Goal: Find contact information: Find contact information

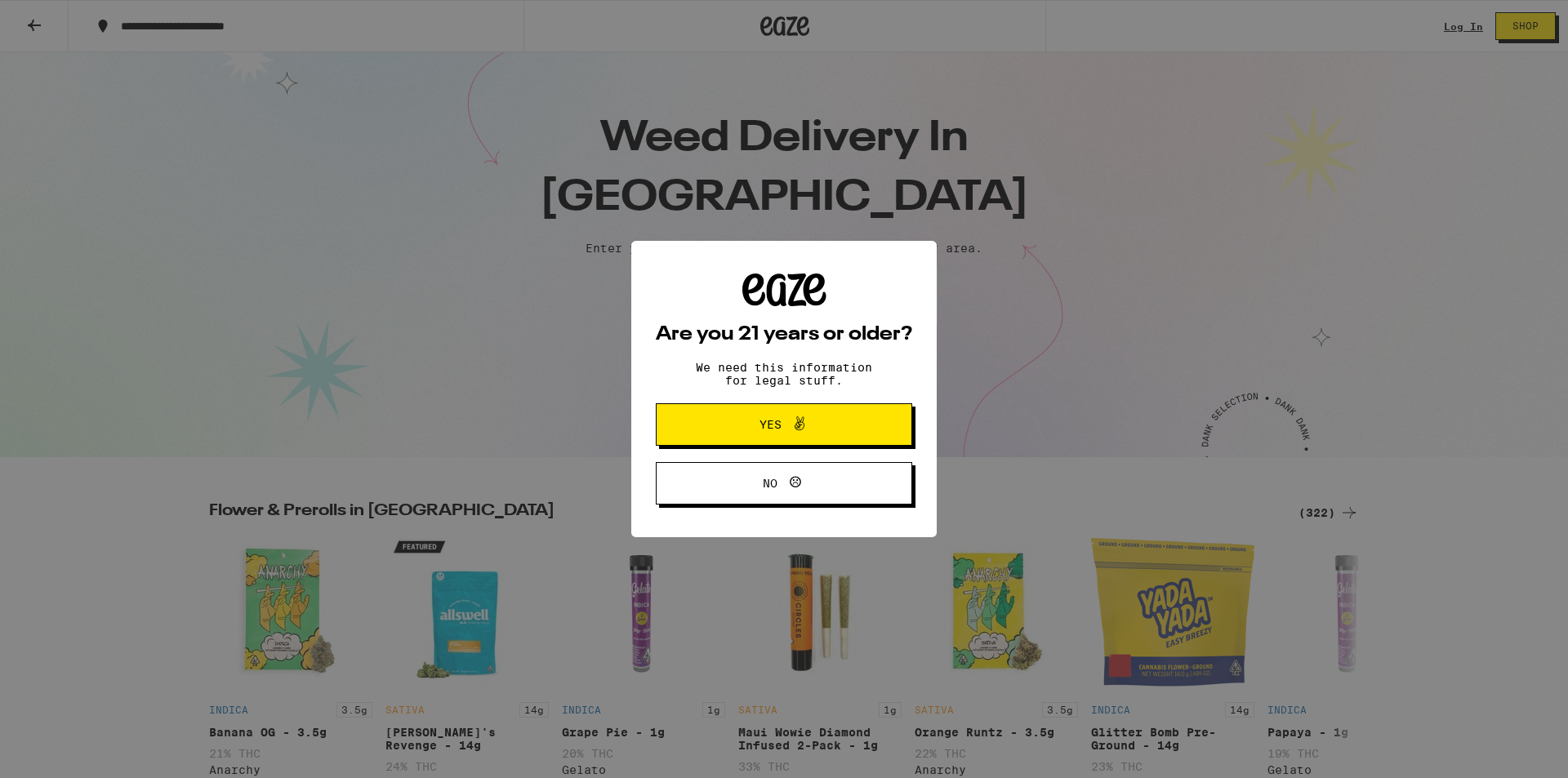
click at [792, 433] on icon at bounding box center [800, 424] width 20 height 20
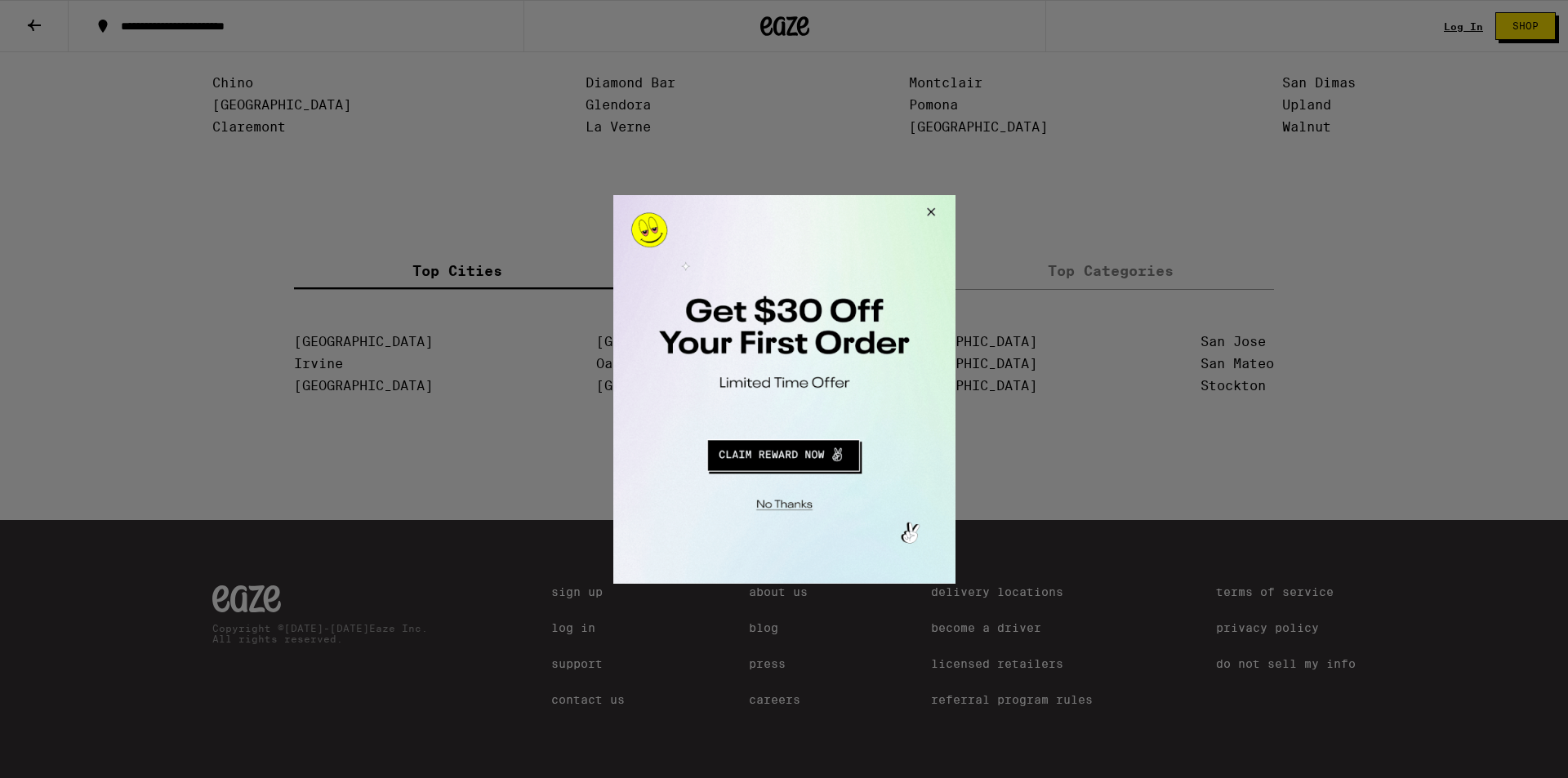
click at [1106, 452] on div at bounding box center [784, 389] width 1568 height 778
click at [785, 494] on button "Close Modal" at bounding box center [782, 501] width 333 height 25
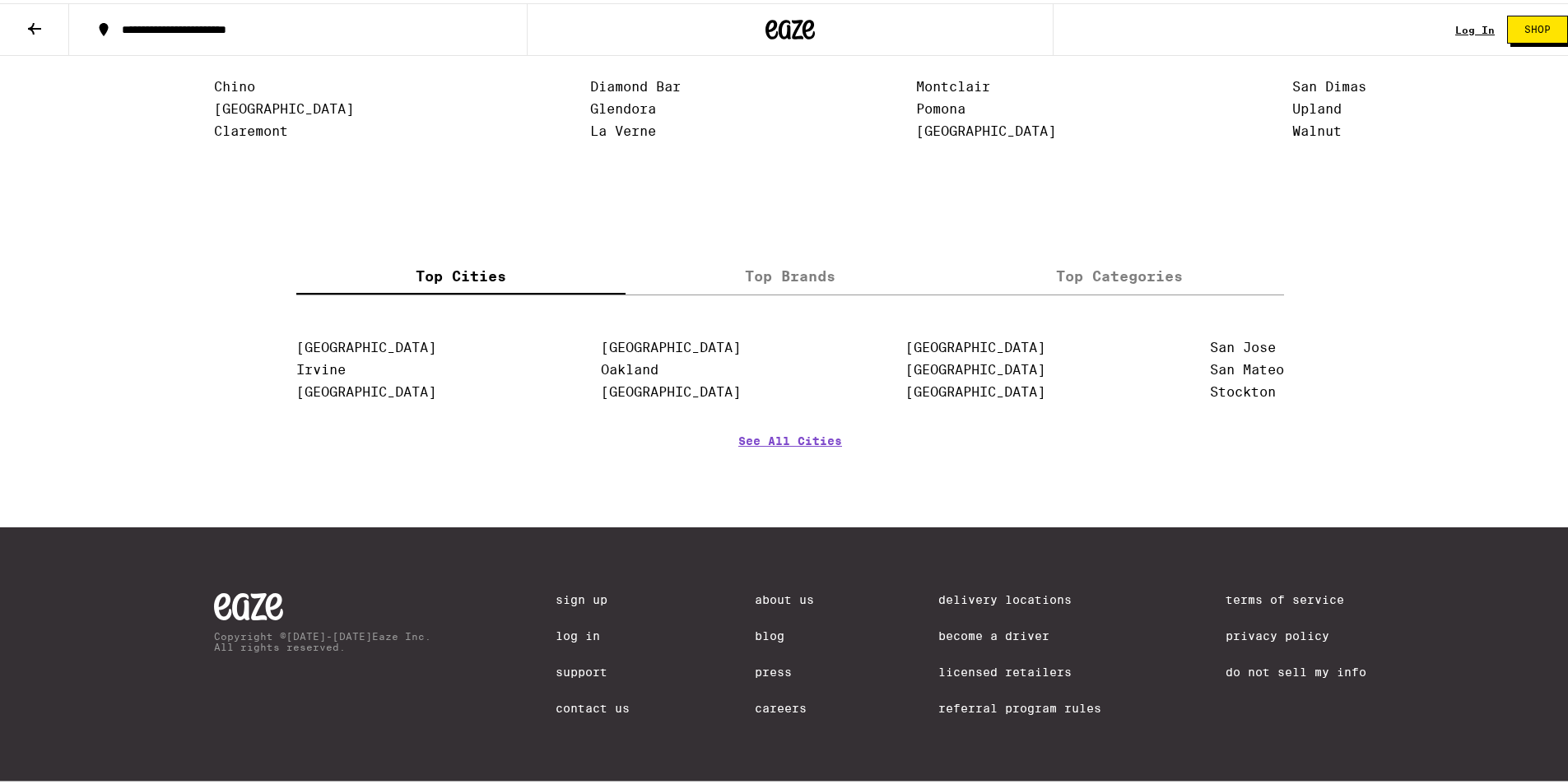
click at [575, 703] on link "Contact Us" at bounding box center [592, 705] width 74 height 13
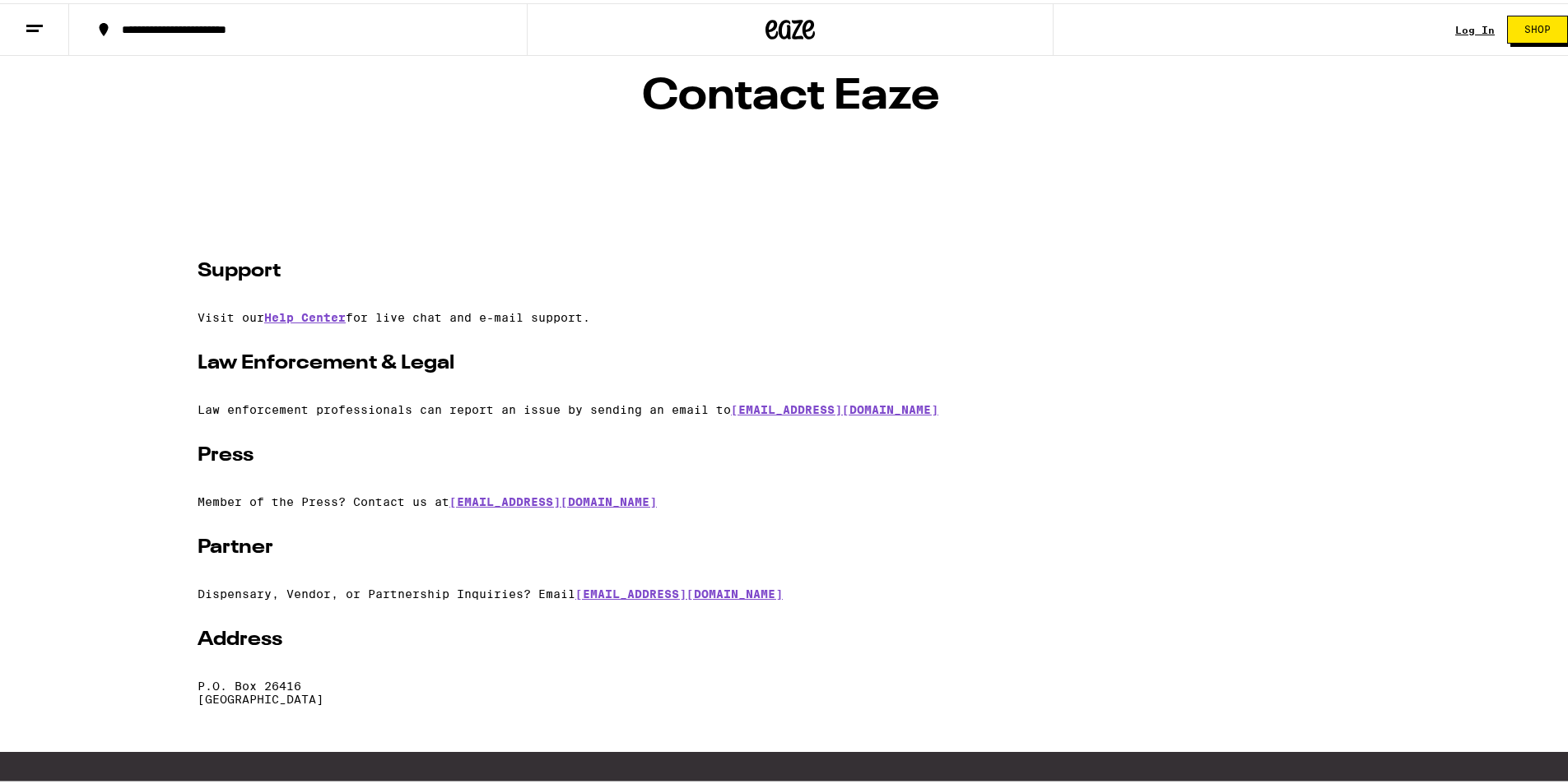
scroll to position [323, 0]
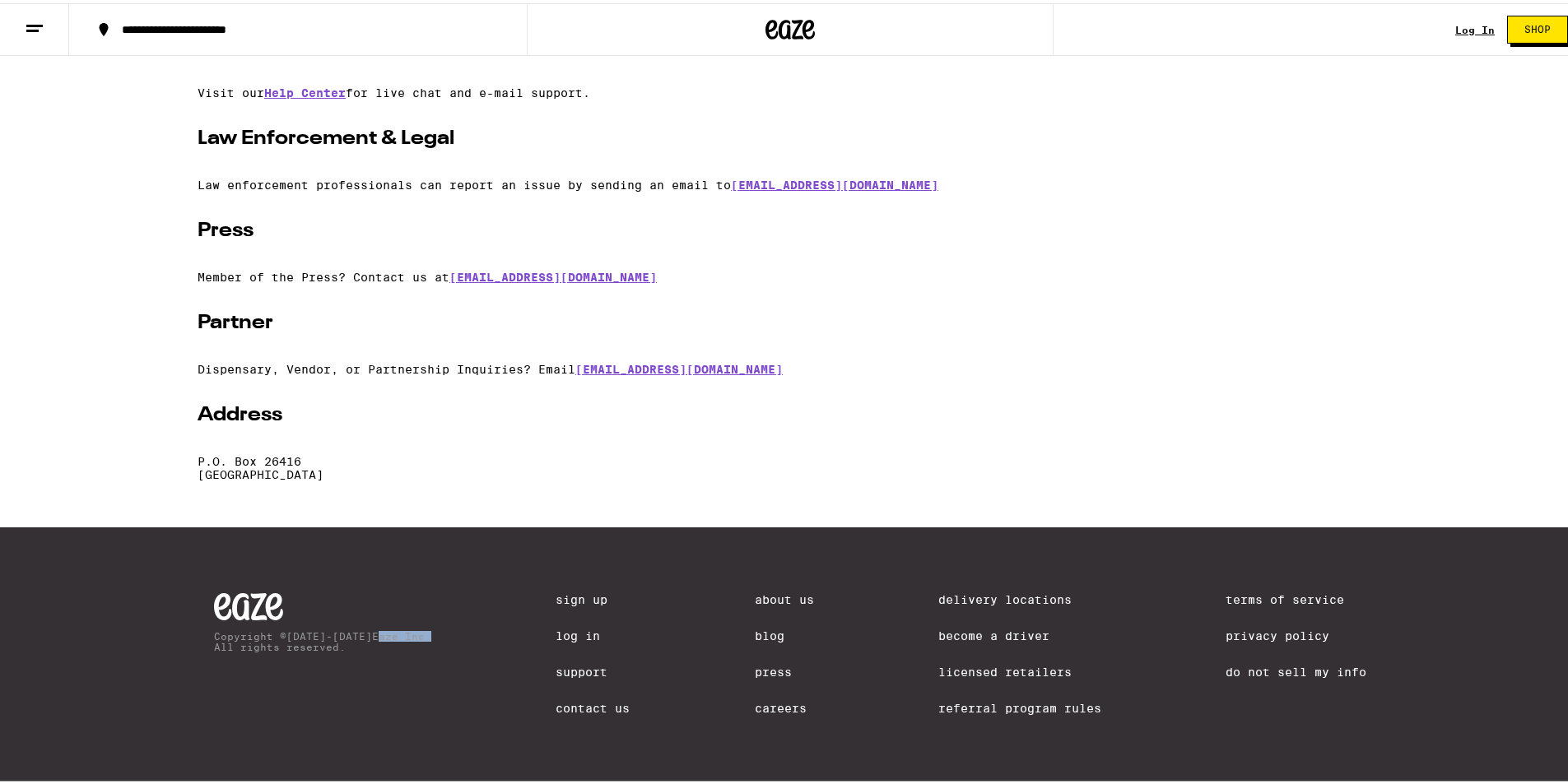
drag, startPoint x: 387, startPoint y: 630, endPoint x: 349, endPoint y: 631, distance: 38.0
click at [349, 631] on p "Copyright © [DATE]-[DATE] Eaze Inc. All rights reserved." at bounding box center [323, 639] width 217 height 22
copy p "Eaze Inc"
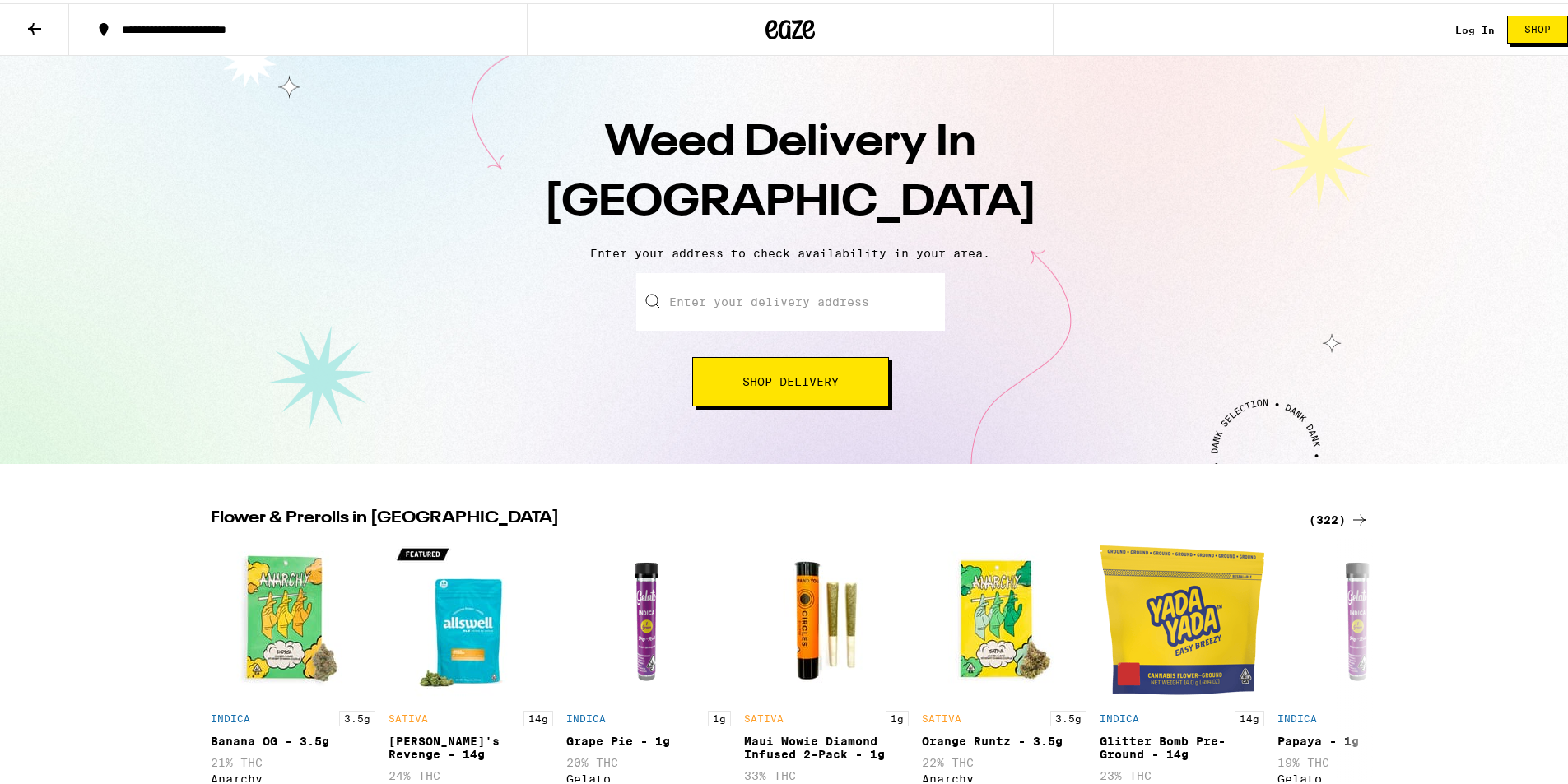
click at [36, 29] on icon at bounding box center [35, 25] width 20 height 20
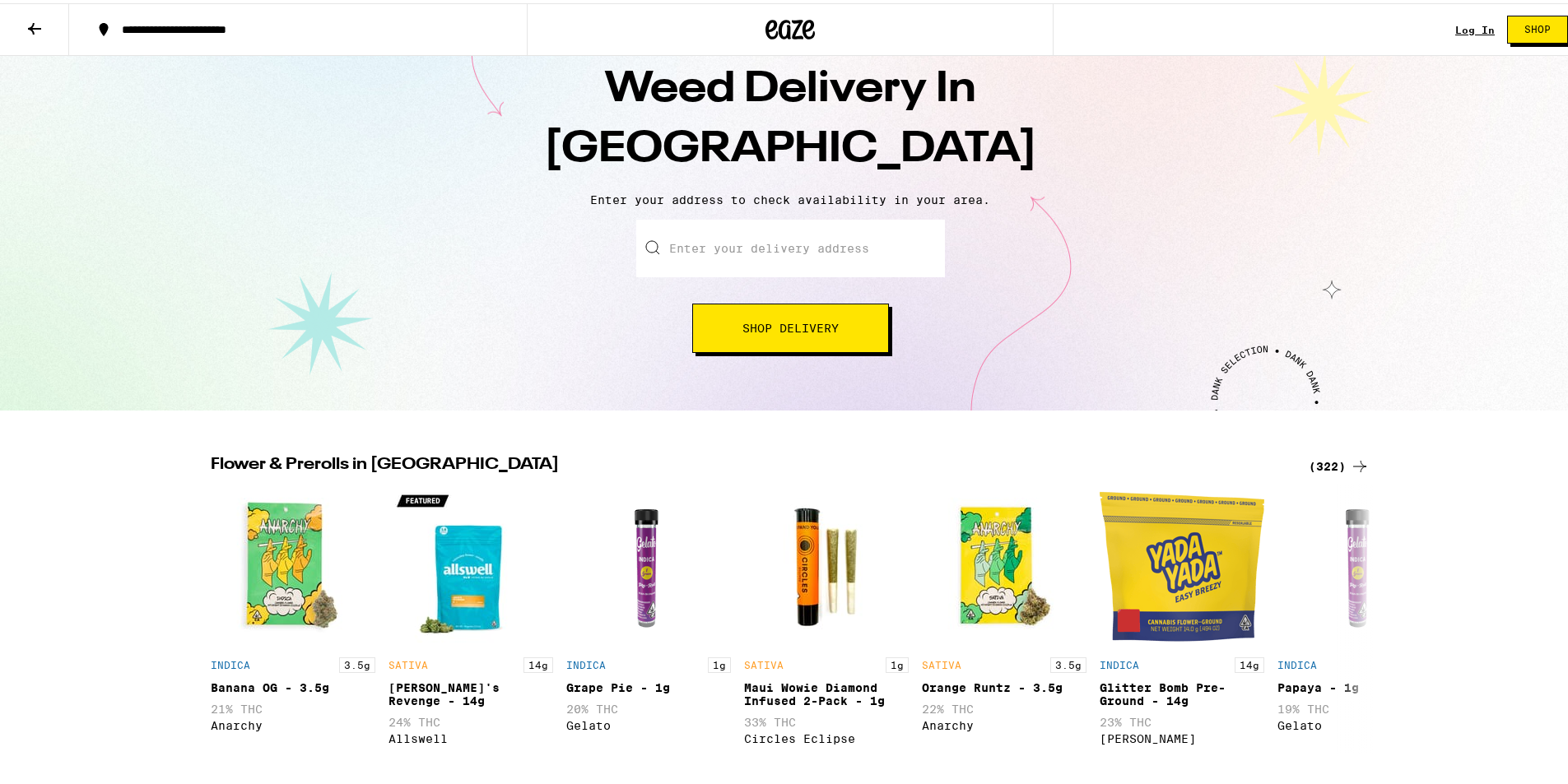
scroll to position [82, 0]
